Goal: Task Accomplishment & Management: Use online tool/utility

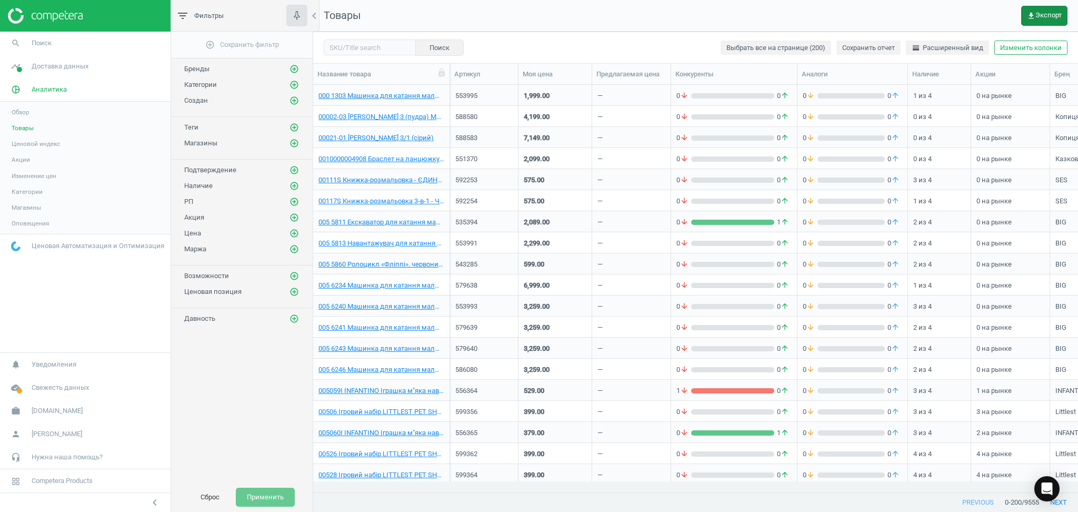
scroll to position [386, 754]
click at [350, 53] on input "text" at bounding box center [370, 47] width 92 height 16
paste input "607717"
type input "607717"
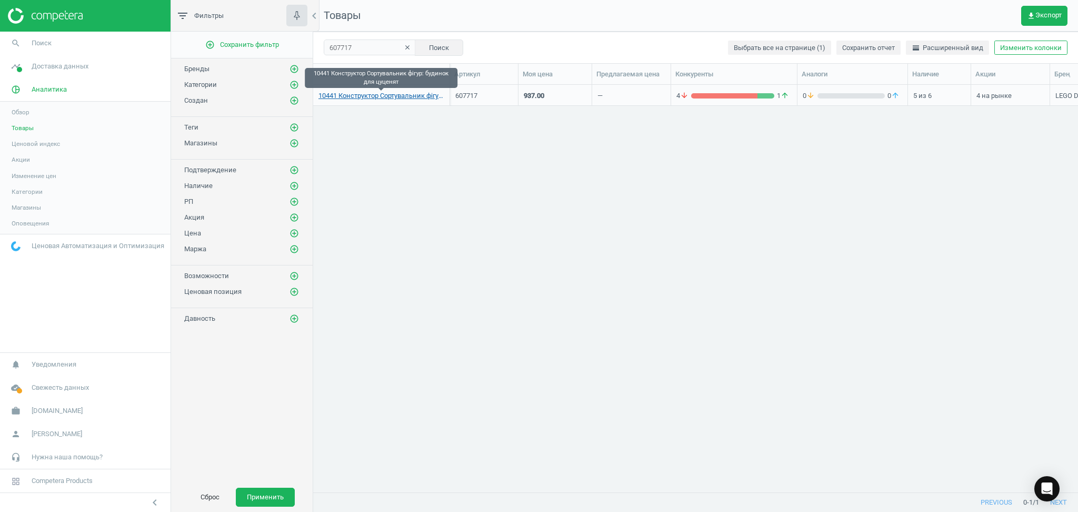
click at [414, 93] on link "10441 Конструктор Сортувальник фігур: будинок для цуценят" at bounding box center [381, 95] width 126 height 9
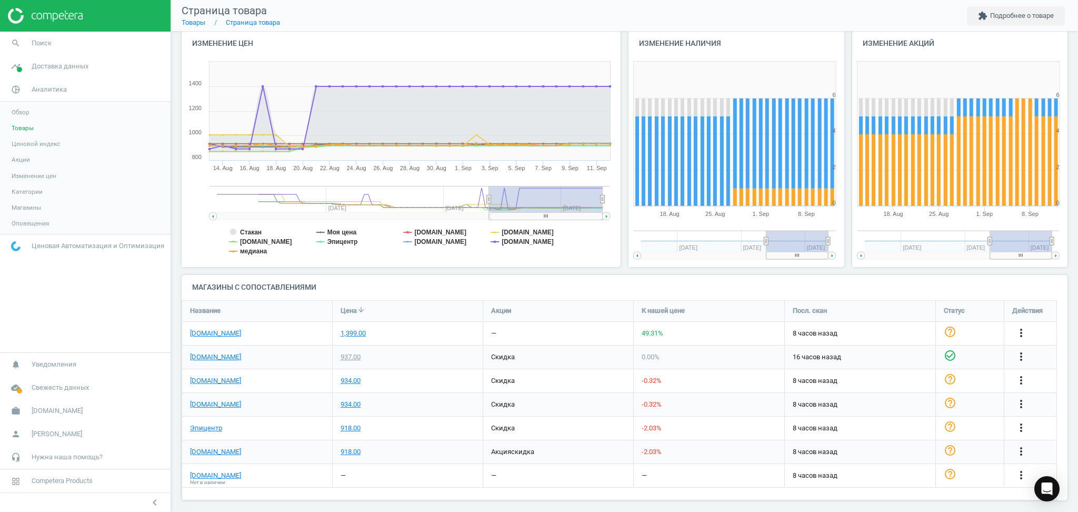
scroll to position [119, 0]
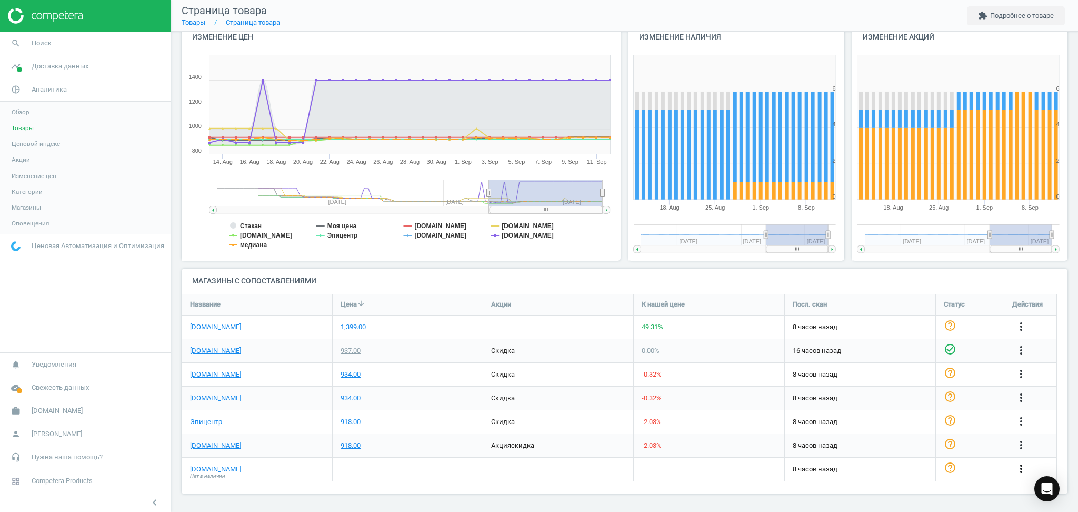
click at [1023, 468] on icon "more_vert" at bounding box center [1021, 468] width 13 height 13
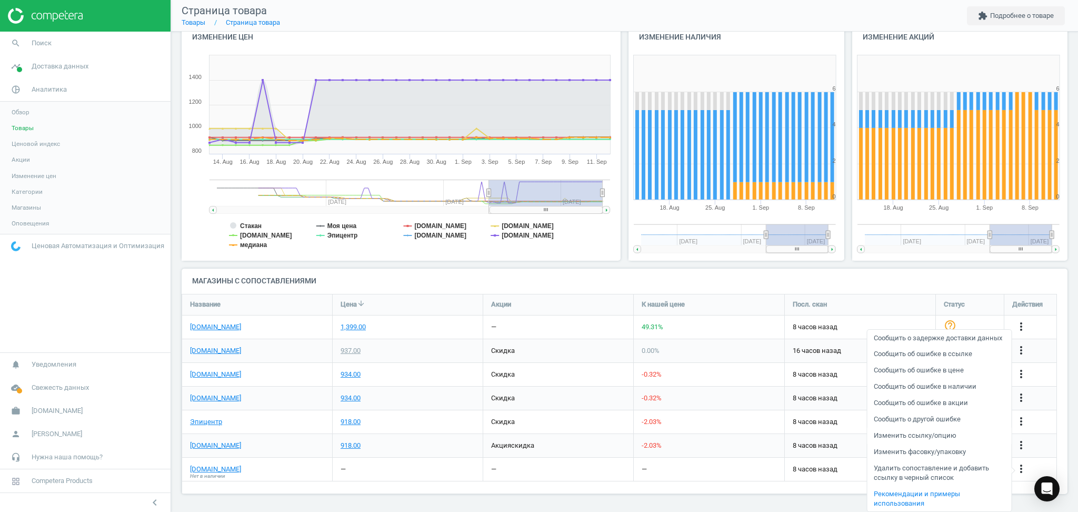
click at [935, 434] on link "Изменить ссылку/опцию" at bounding box center [939, 435] width 144 height 16
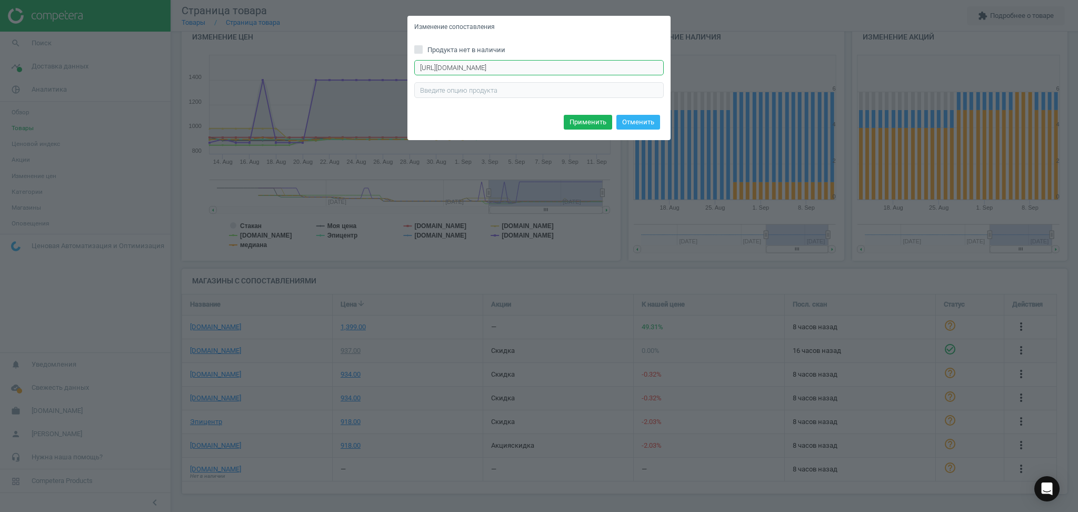
click at [596, 66] on input "[URL][DOMAIN_NAME]" at bounding box center [538, 68] width 249 height 16
drag, startPoint x: 582, startPoint y: 65, endPoint x: 715, endPoint y: 66, distance: 133.1
click at [715, 66] on div "Изменение сопоставления Продукта нет в наличии [URL][DOMAIN_NAME] Введите прави…" at bounding box center [539, 256] width 1078 height 512
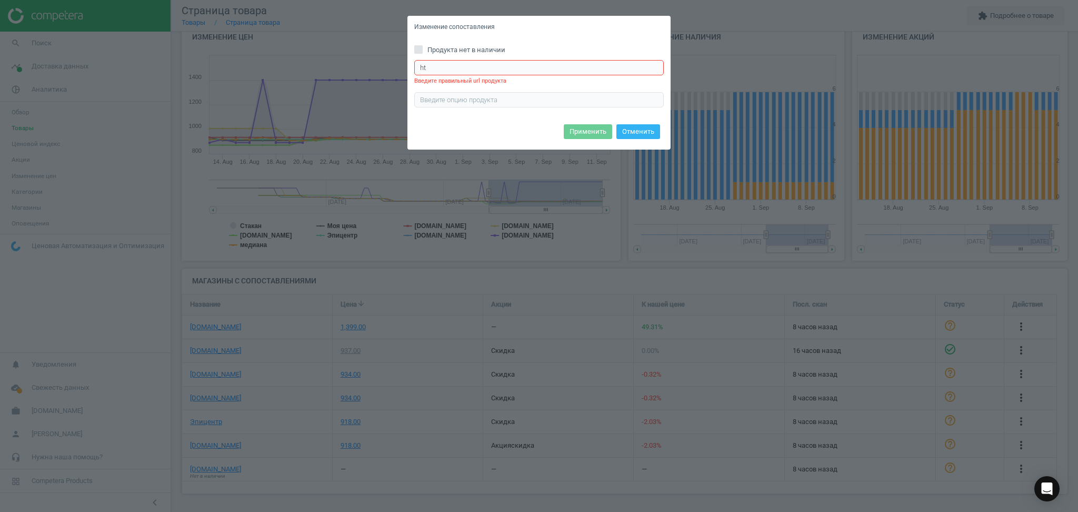
type input "h"
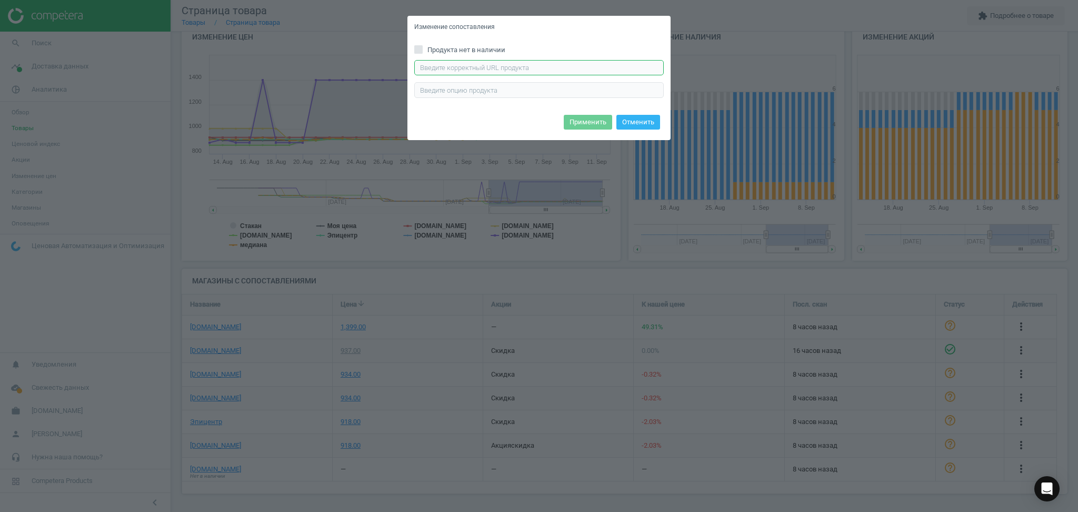
paste input "[URL][DOMAIN_NAME]"
type input "[URL][DOMAIN_NAME]"
click at [589, 121] on button "Применить" at bounding box center [588, 122] width 48 height 15
